Goal: Task Accomplishment & Management: Use online tool/utility

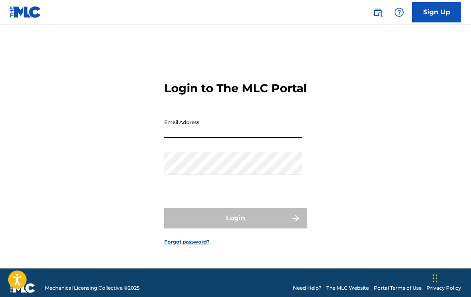
click at [212, 130] on input "Email Address" at bounding box center [233, 126] width 138 height 23
type input "[EMAIL_ADDRESS][DOMAIN_NAME]"
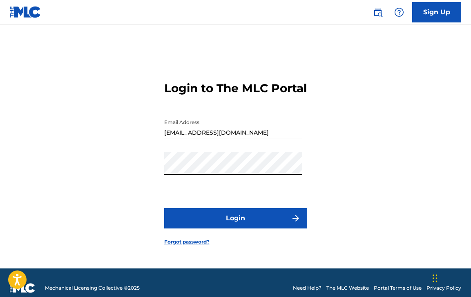
click at [234, 225] on button "Login" at bounding box center [235, 218] width 143 height 20
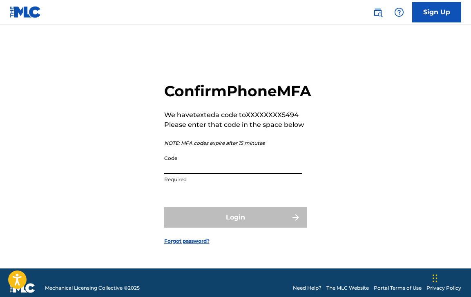
click at [202, 171] on input "Code" at bounding box center [233, 162] width 138 height 23
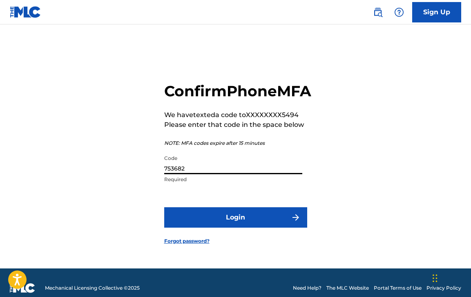
type input "753682"
click at [233, 227] on button "Login" at bounding box center [235, 217] width 143 height 20
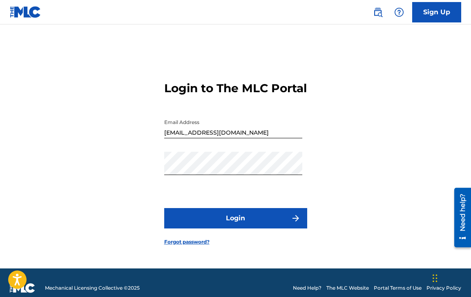
click at [161, 221] on div "Login to The MLC Portal Email Address [EMAIL_ADDRESS][DOMAIN_NAME] Password Log…" at bounding box center [235, 157] width 471 height 224
click at [118, 201] on div "Login to The MLC Portal Email Address [EMAIL_ADDRESS][DOMAIN_NAME] Password Log…" at bounding box center [235, 157] width 471 height 224
click at [241, 228] on button "Login" at bounding box center [235, 218] width 143 height 20
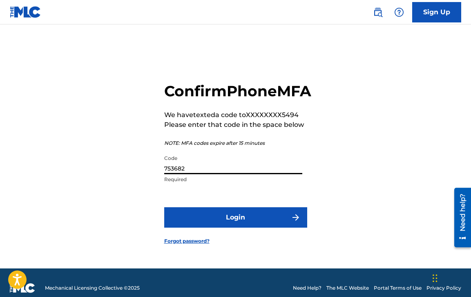
click at [218, 174] on input "753682" at bounding box center [233, 162] width 138 height 23
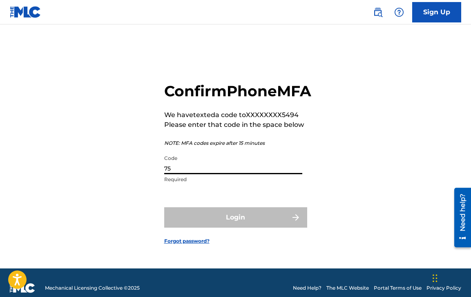
type input "7"
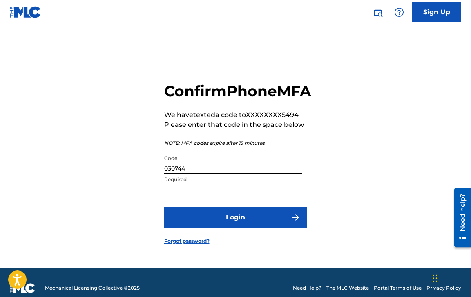
type input "030744"
click at [231, 227] on button "Login" at bounding box center [235, 217] width 143 height 20
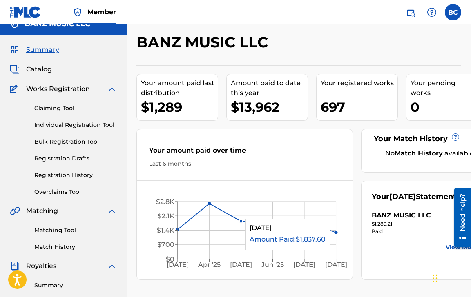
scroll to position [4, 0]
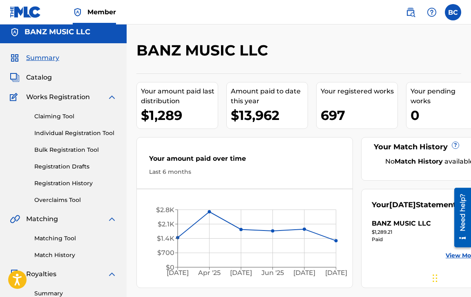
click at [61, 117] on link "Claiming Tool" at bounding box center [75, 116] width 82 height 9
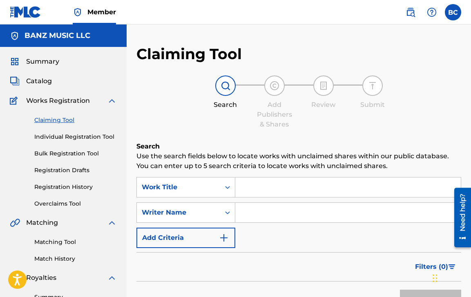
click at [269, 187] on input "Search Form" at bounding box center [347, 188] width 225 height 20
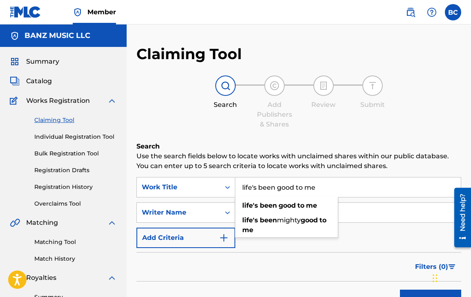
type input "life's been good to me"
click at [400, 290] on button "Search" at bounding box center [430, 300] width 61 height 20
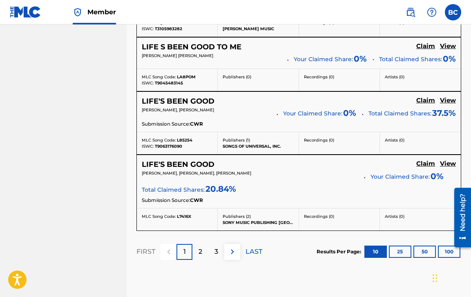
scroll to position [752, 0]
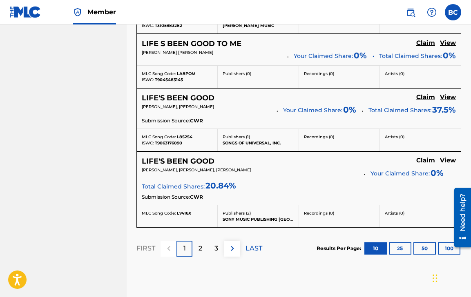
click at [197, 250] on div "2" at bounding box center [200, 249] width 16 height 16
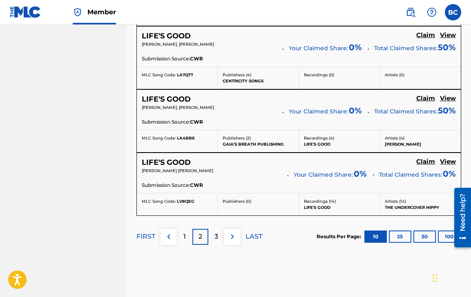
scroll to position [748, 0]
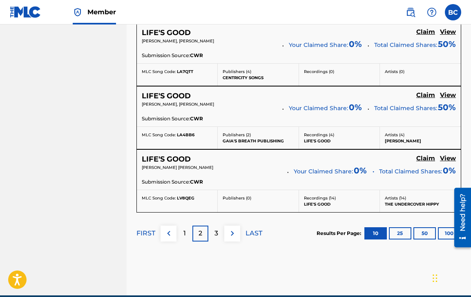
click at [220, 242] on div "3" at bounding box center [216, 234] width 16 height 16
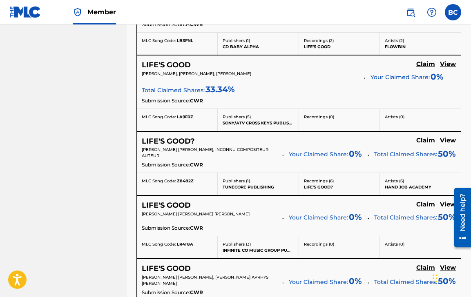
scroll to position [824, 0]
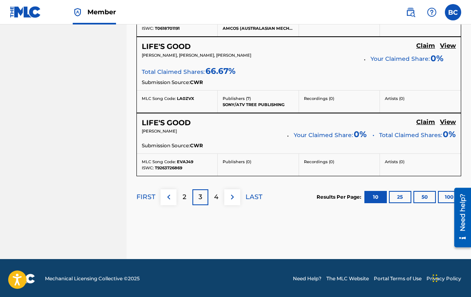
click at [141, 198] on p "FIRST" at bounding box center [145, 197] width 19 height 10
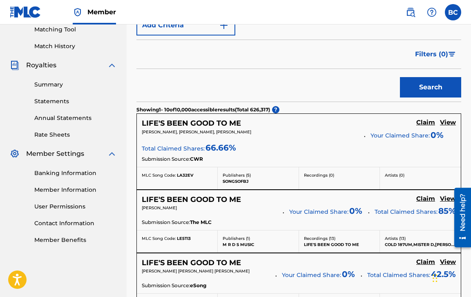
scroll to position [0, 0]
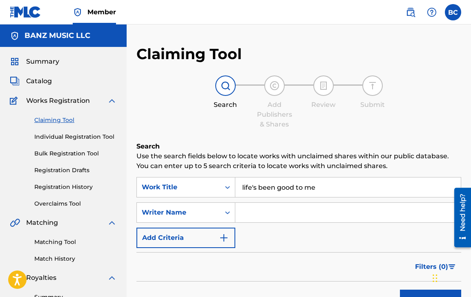
click at [265, 218] on input "Search Form" at bounding box center [347, 213] width 225 height 20
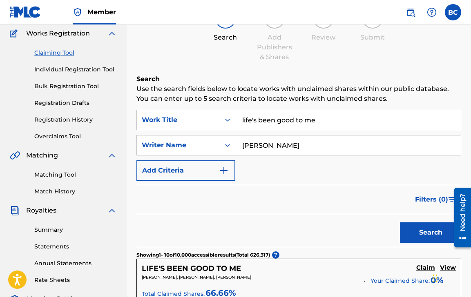
scroll to position [87, 0]
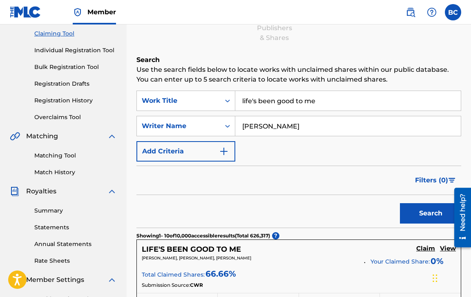
click at [419, 217] on button "Search" at bounding box center [430, 213] width 61 height 20
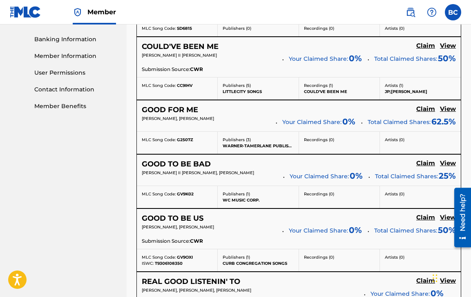
scroll to position [0, 0]
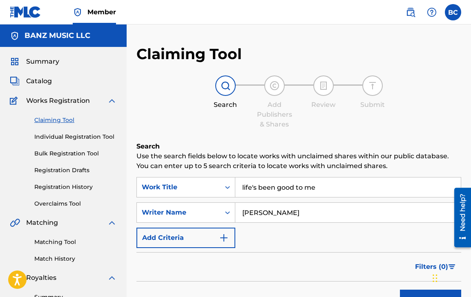
click at [282, 214] on input "[PERSON_NAME]" at bounding box center [347, 213] width 225 height 20
type input "h"
type input "[PERSON_NAME]"
click at [400, 290] on button "Search" at bounding box center [430, 300] width 61 height 20
